Goal: Task Accomplishment & Management: Use online tool/utility

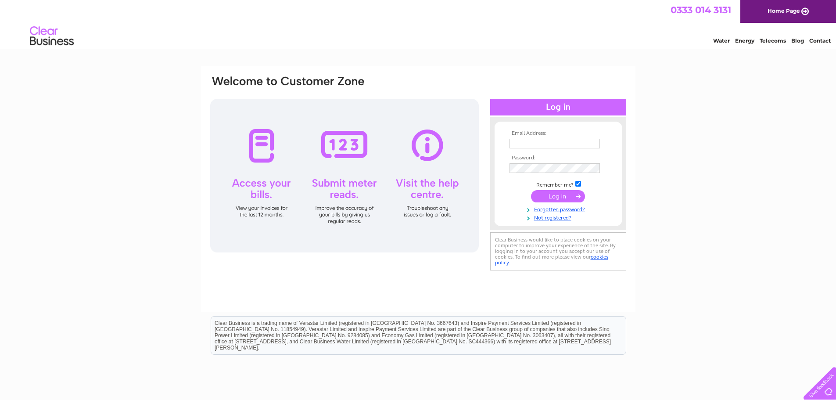
type input "[EMAIL_ADDRESS][DOMAIN_NAME]"
click at [565, 194] on input "submit" at bounding box center [558, 196] width 54 height 12
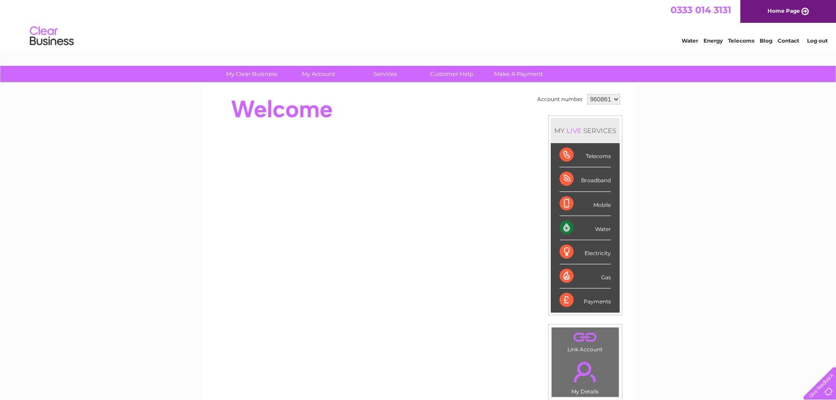
click at [579, 224] on div "Water" at bounding box center [584, 228] width 51 height 24
click at [596, 229] on div "Water" at bounding box center [584, 228] width 51 height 24
click at [562, 228] on div "Water" at bounding box center [584, 228] width 51 height 24
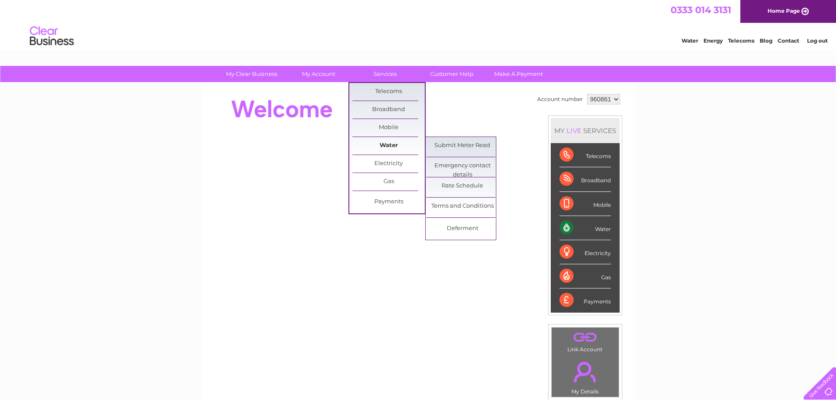
click at [394, 144] on link "Water" at bounding box center [388, 146] width 72 height 18
click at [447, 145] on link "Submit Meter Read" at bounding box center [462, 146] width 72 height 18
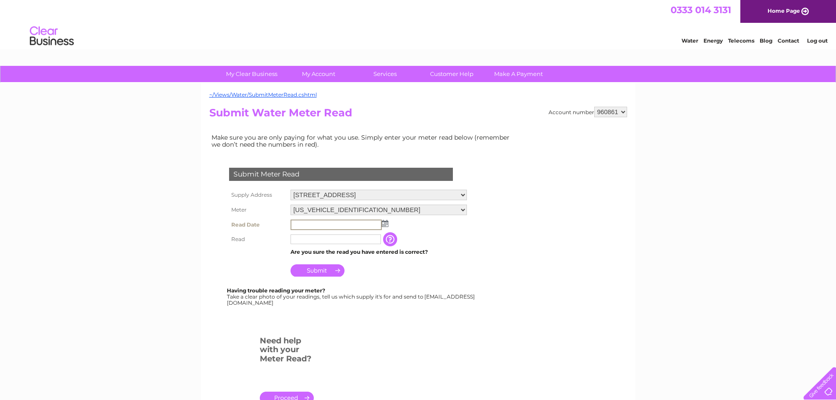
click at [293, 225] on input "text" at bounding box center [335, 224] width 91 height 11
click at [294, 224] on input "text" at bounding box center [335, 224] width 91 height 11
click at [304, 228] on input "text" at bounding box center [335, 224] width 91 height 11
click at [386, 223] on img at bounding box center [385, 223] width 7 height 7
click at [329, 269] on link "9" at bounding box center [326, 271] width 12 height 9
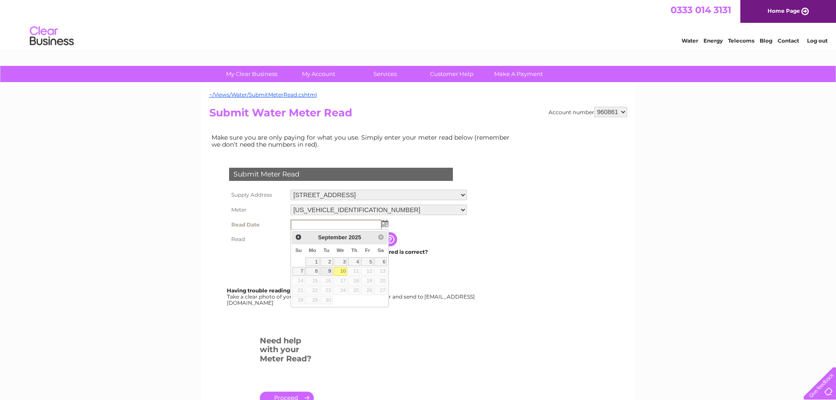
type input "2025/09/09"
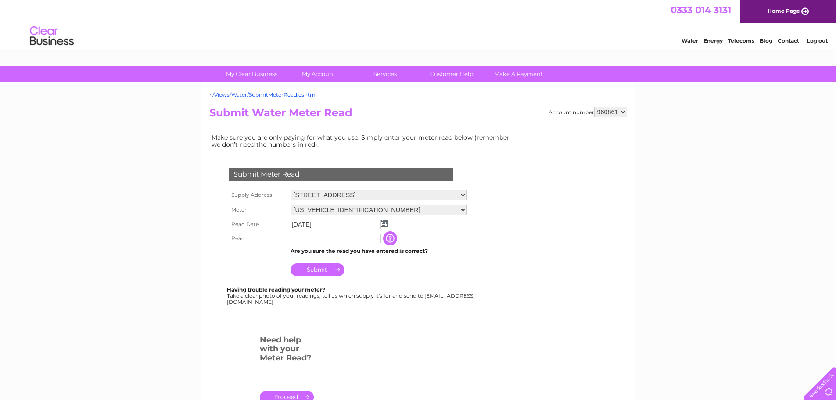
click at [298, 237] on input "text" at bounding box center [335, 238] width 90 height 10
type input "00820"
click at [306, 268] on input "Submit" at bounding box center [317, 270] width 54 height 12
click at [824, 40] on link "Log out" at bounding box center [817, 40] width 21 height 7
